Goal: Check status: Check status

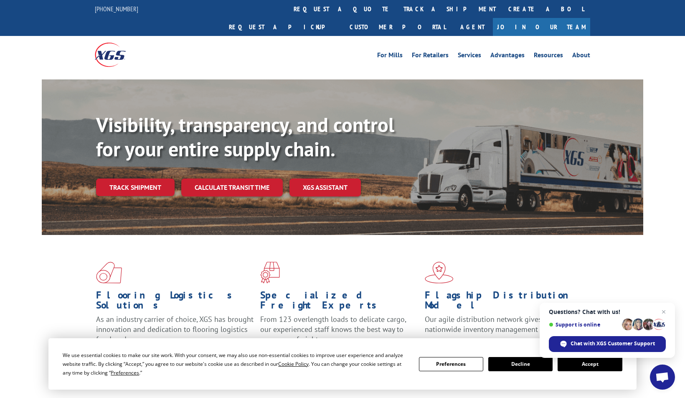
click at [602, 366] on button "Accept" at bounding box center [590, 364] width 64 height 14
click at [602, 366] on div "Flooring Logistics Solutions As an industry carrier of choice, XGS has brought …" at bounding box center [342, 319] width 685 height 168
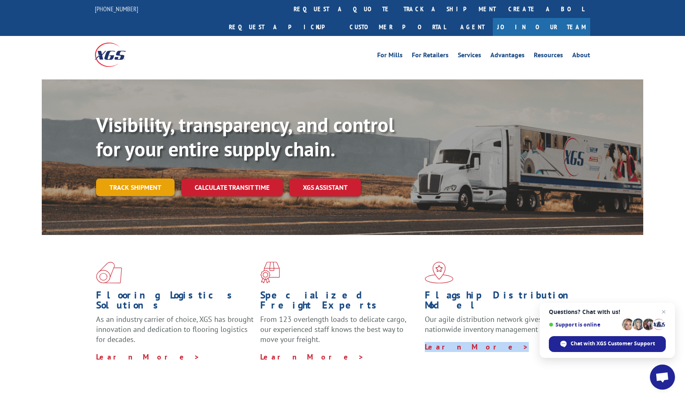
click at [156, 178] on link "Track shipment" at bounding box center [135, 187] width 79 height 18
click at [0, 0] on div "Track Shipment Enter your information below to track your shipment(s). Select c…" at bounding box center [0, 0] width 0 height 0
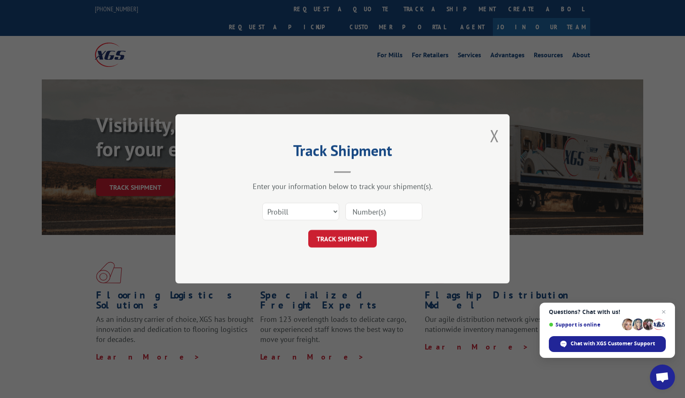
click at [370, 213] on input at bounding box center [383, 212] width 77 height 18
type input "17592865"
click at [340, 236] on button "TRACK SHIPMENT" at bounding box center [342, 239] width 68 height 18
